Goal: Find specific page/section: Find specific page/section

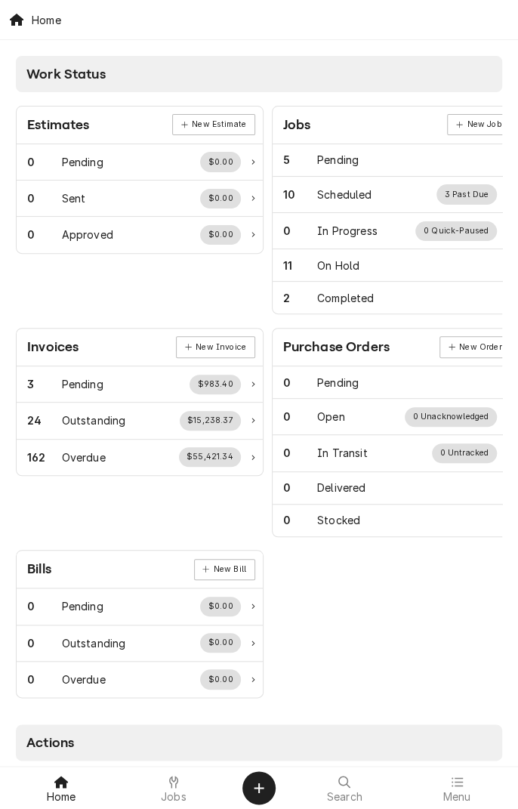
scroll to position [13, 0]
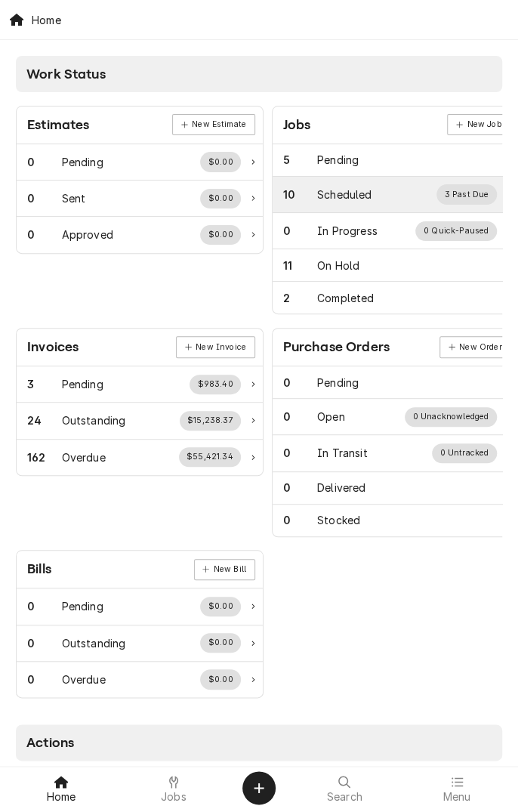
click at [382, 197] on div "10 Scheduled 3 Past Due" at bounding box center [390, 194] width 214 height 20
